Goal: Navigation & Orientation: Find specific page/section

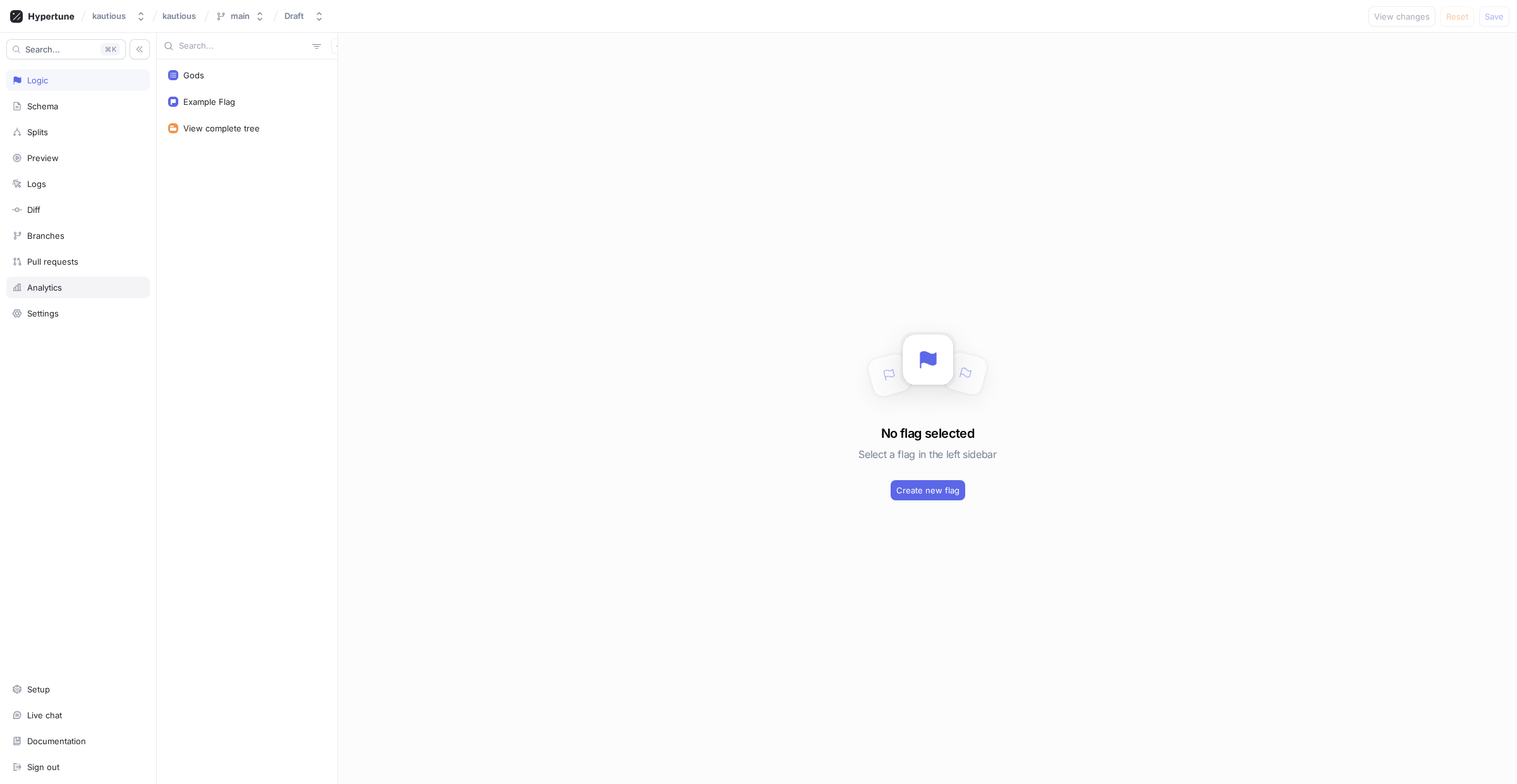
click at [144, 291] on div "Analytics" at bounding box center [78, 287] width 144 height 21
click at [57, 312] on div "Settings" at bounding box center [43, 313] width 32 height 10
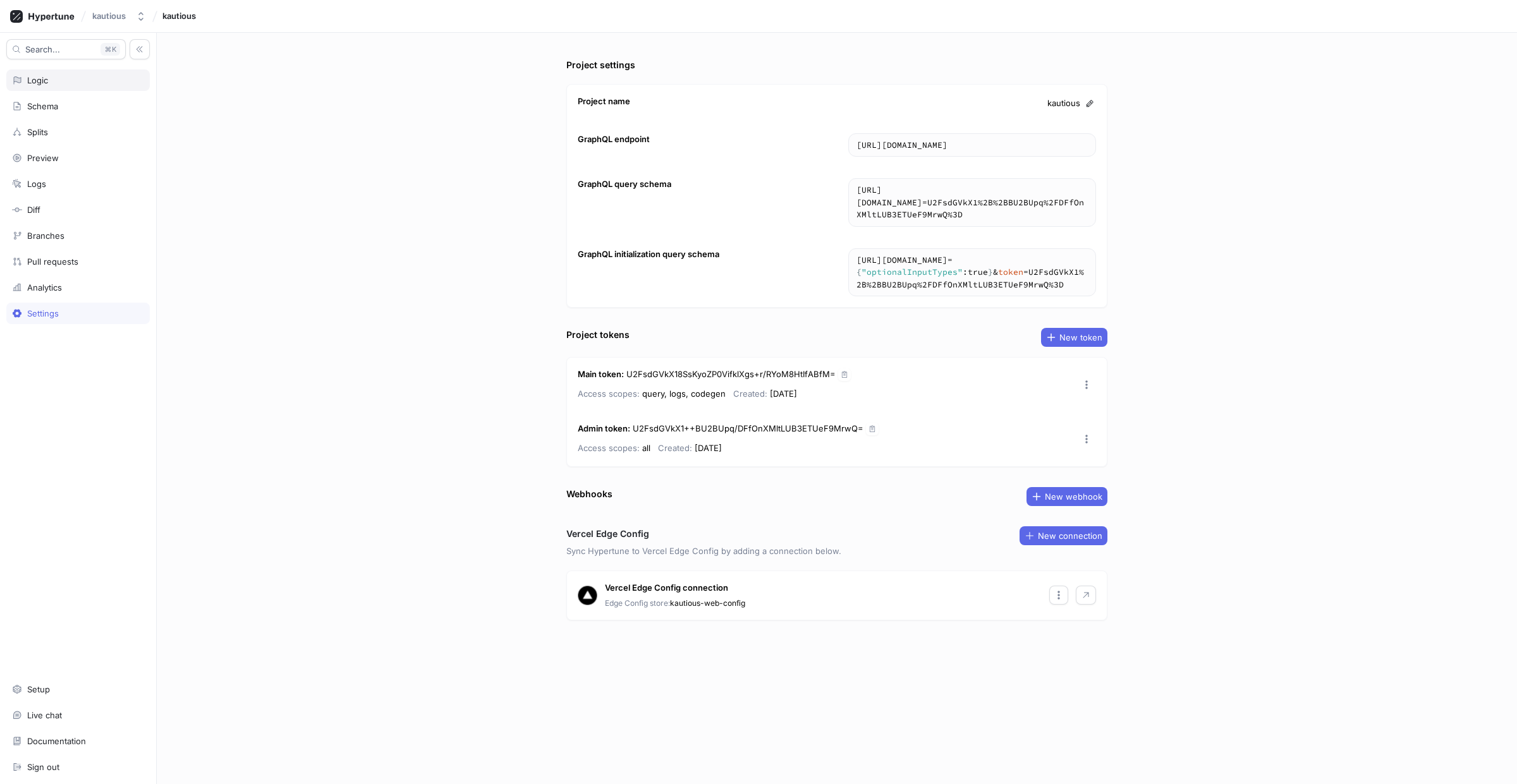
click at [41, 72] on div "Logic" at bounding box center [78, 80] width 144 height 21
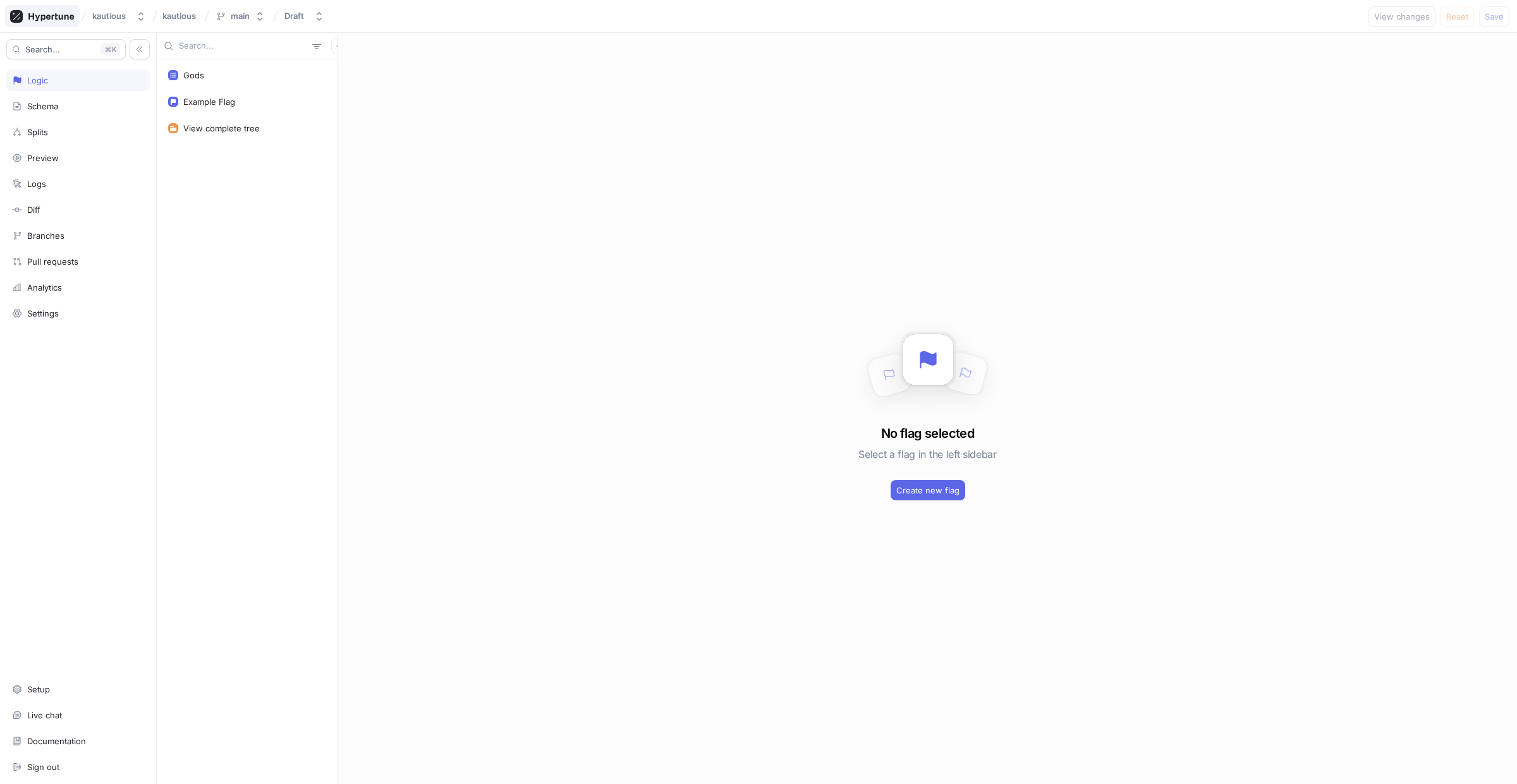
click at [48, 17] on icon at bounding box center [41, 16] width 64 height 12
